Goal: Task Accomplishment & Management: Use online tool/utility

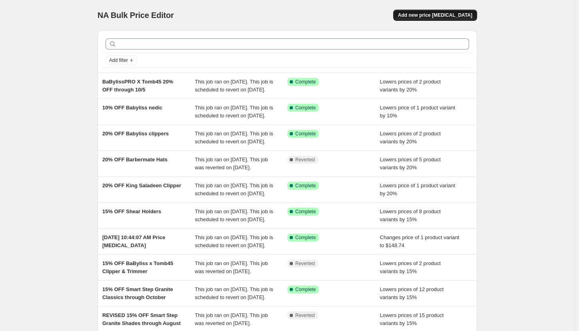
click at [440, 12] on span "Add new price [MEDICAL_DATA]" at bounding box center [435, 15] width 74 height 6
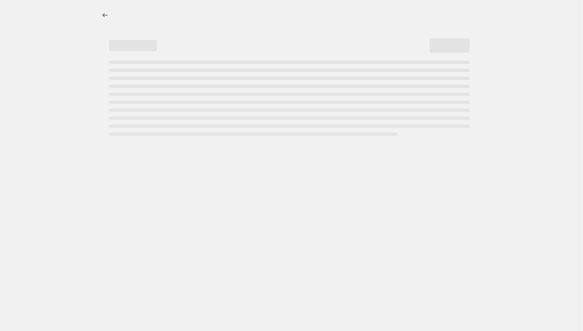
select select "percentage"
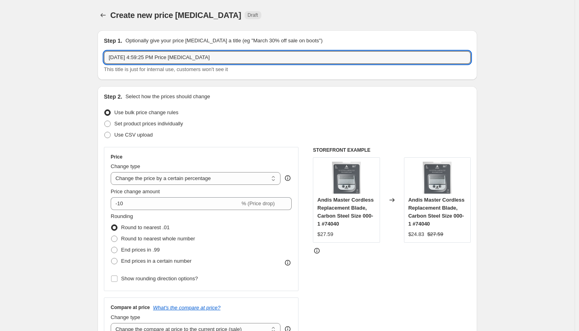
drag, startPoint x: 228, startPoint y: 57, endPoint x: 98, endPoint y: 44, distance: 131.0
type input "[PERSON_NAME] Pins 15% OFF"
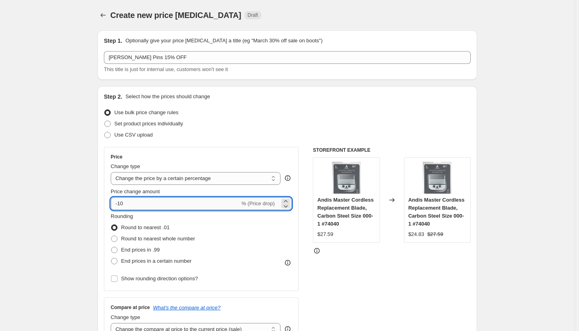
click at [157, 199] on input "-10" at bounding box center [175, 204] width 129 height 13
type input "-15"
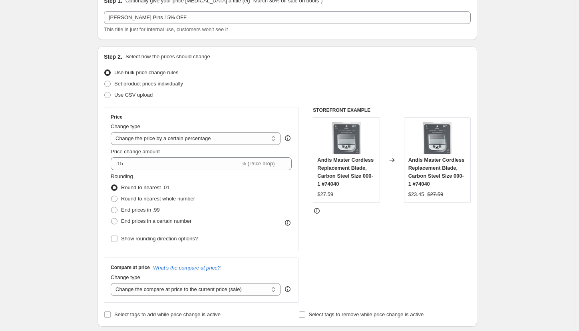
scroll to position [120, 0]
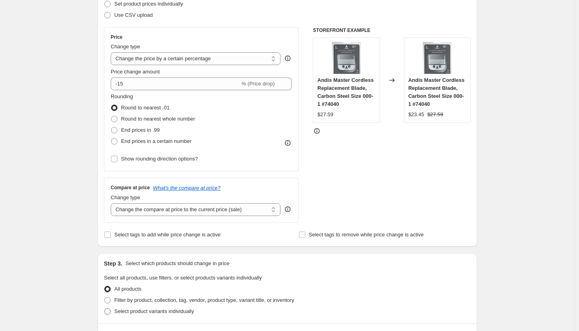
click at [142, 312] on span "Select product variants individually" at bounding box center [154, 312] width 80 height 6
click at [105, 309] on input "Select product variants individually" at bounding box center [104, 309] width 0 height 0
radio input "true"
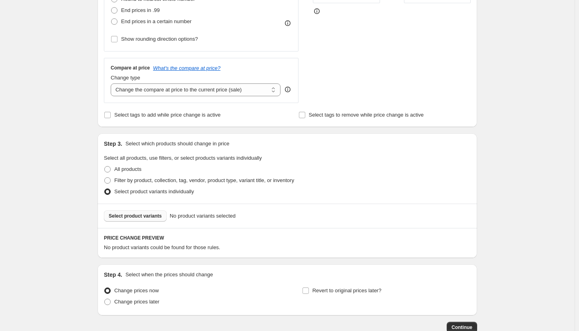
click at [138, 217] on span "Select product variants" at bounding box center [135, 216] width 53 height 6
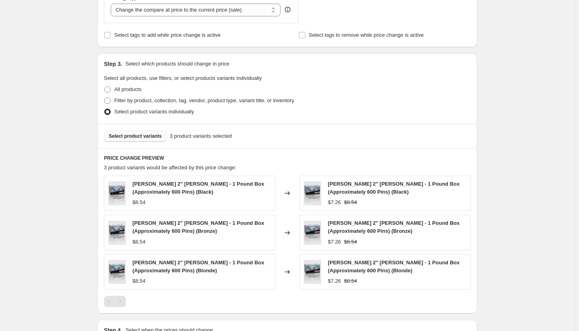
scroll to position [425, 0]
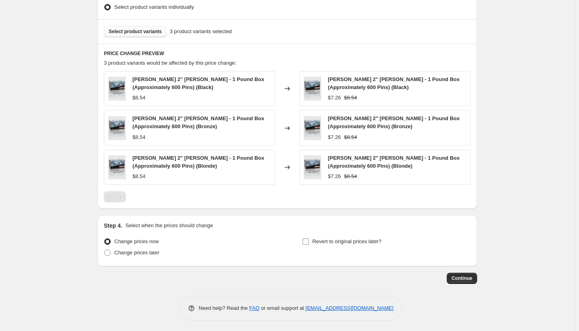
click at [309, 240] on input "Revert to original prices later?" at bounding box center [306, 242] width 6 height 6
checkbox input "true"
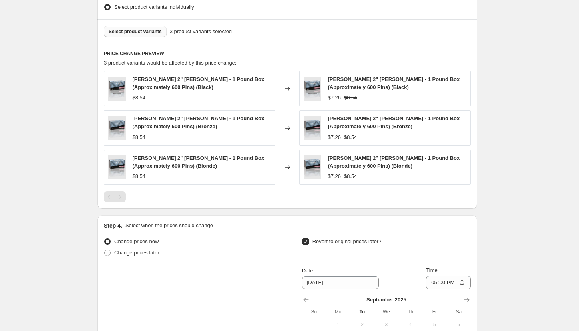
scroll to position [561, 0]
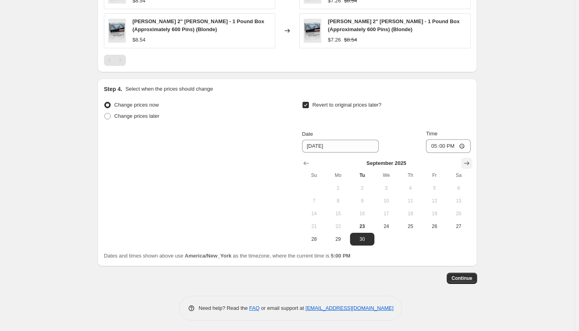
click at [464, 162] on button "Show next month, October 2025" at bounding box center [466, 163] width 11 height 11
click at [365, 202] on span "7" at bounding box center [362, 201] width 18 height 6
type input "[DATE]"
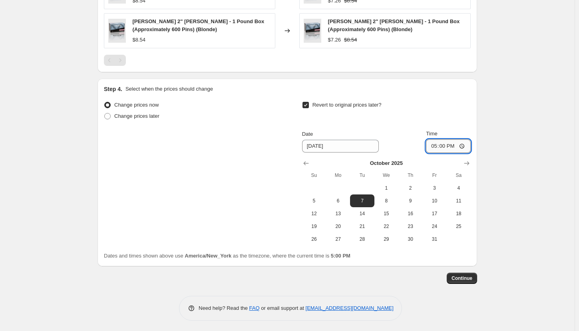
click at [438, 146] on input "17:00" at bounding box center [448, 147] width 45 height 14
click at [452, 147] on input "15:00" at bounding box center [448, 147] width 45 height 14
type input "03:00"
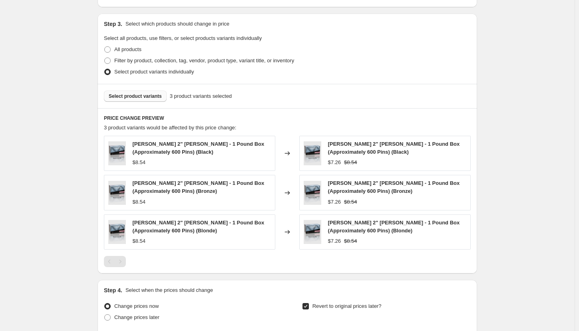
scroll to position [520, 0]
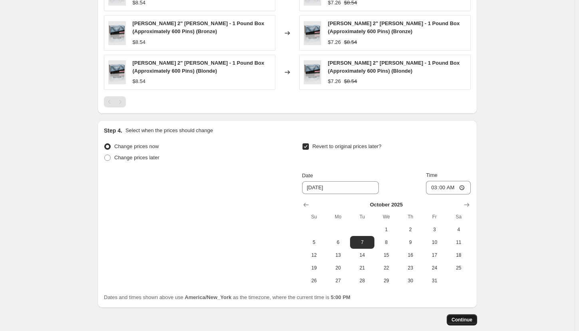
click at [472, 316] on button "Continue" at bounding box center [462, 320] width 30 height 11
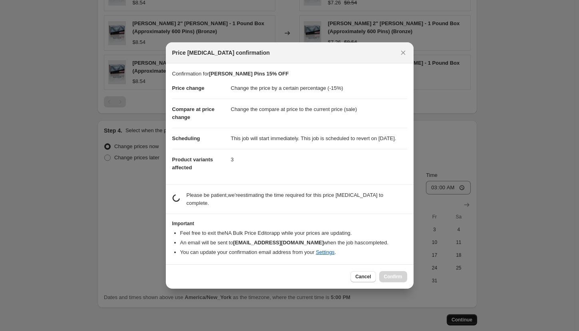
scroll to position [0, 0]
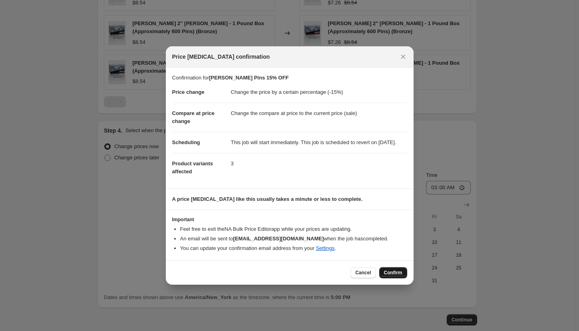
click at [390, 276] on span "Confirm" at bounding box center [393, 273] width 18 height 6
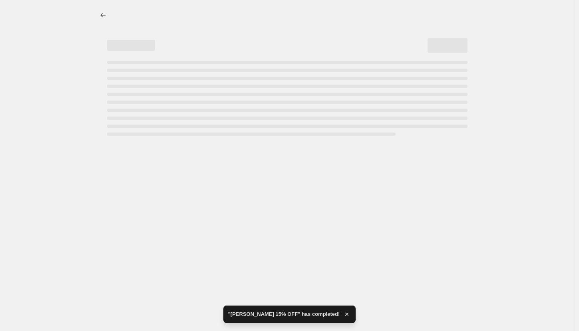
select select "percentage"
